Goal: Information Seeking & Learning: Learn about a topic

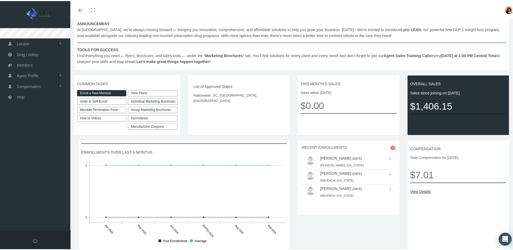
scroll to position [108, 0]
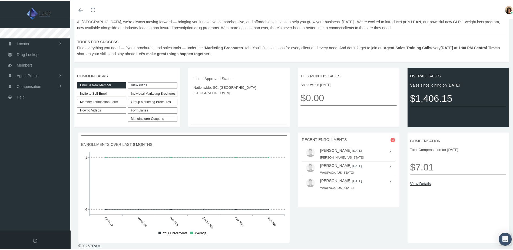
click at [152, 81] on link "View Plans" at bounding box center [152, 84] width 49 height 6
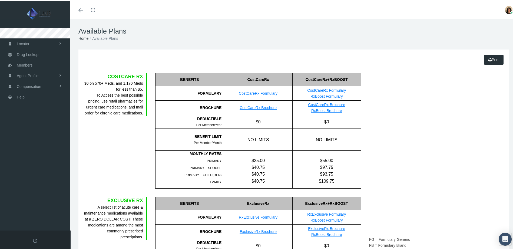
click at [503, 236] on icon "Open Intercom Messenger" at bounding box center [505, 238] width 6 height 6
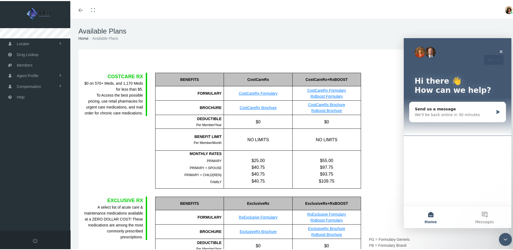
click at [500, 49] on icon "Close" at bounding box center [501, 51] width 4 height 4
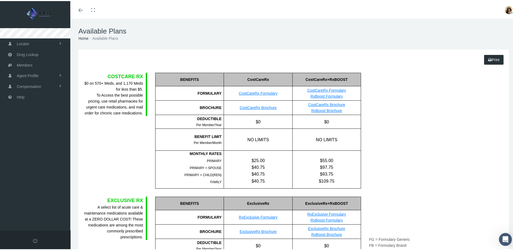
click at [503, 242] on div "Open Intercom Messenger" at bounding box center [505, 239] width 18 height 18
